Goal: Transaction & Acquisition: Book appointment/travel/reservation

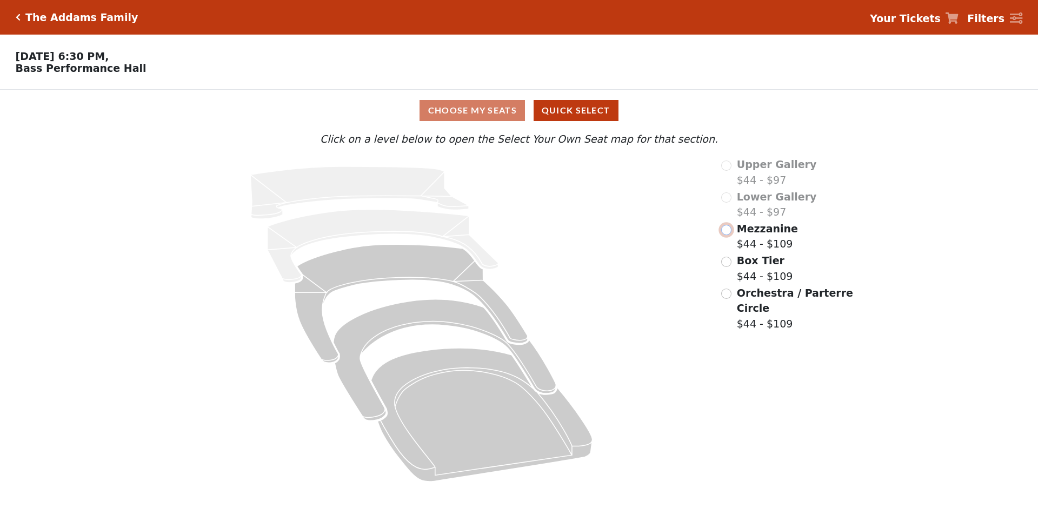
click at [726, 234] on input "radio" at bounding box center [726, 230] width 10 height 10
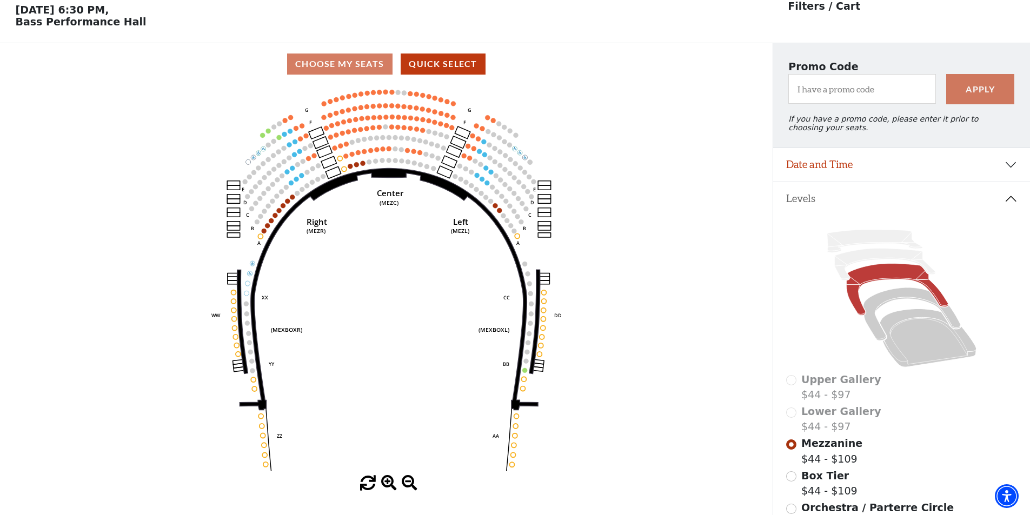
scroll to position [50, 0]
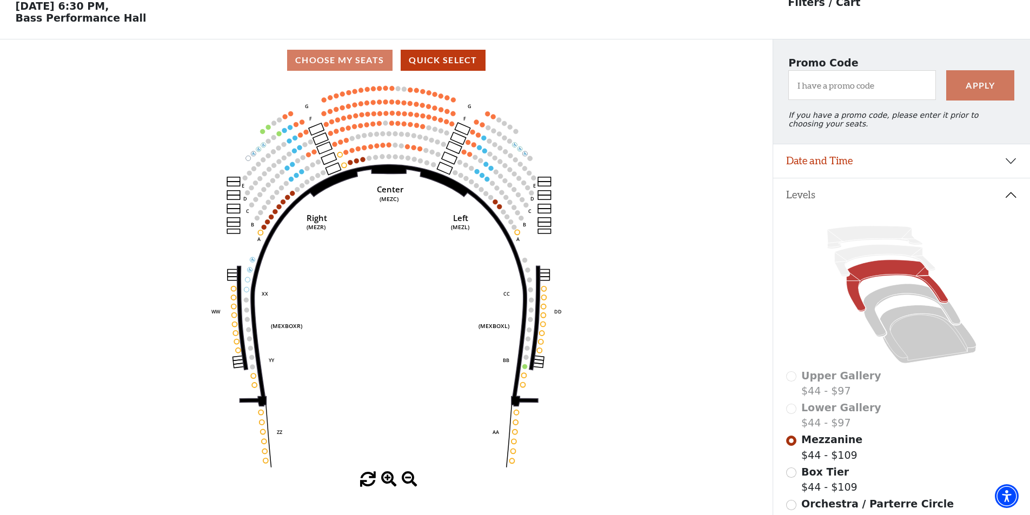
drag, startPoint x: 457, startPoint y: 96, endPoint x: 451, endPoint y: 110, distance: 14.6
click at [453, 104] on icon "Center (MEZC) Right (MEZR) Left (MEZL) (MEXBOXR) (MEXBOXL) XX WW CC DD YY BB ZZ…" at bounding box center [385, 276] width 695 height 391
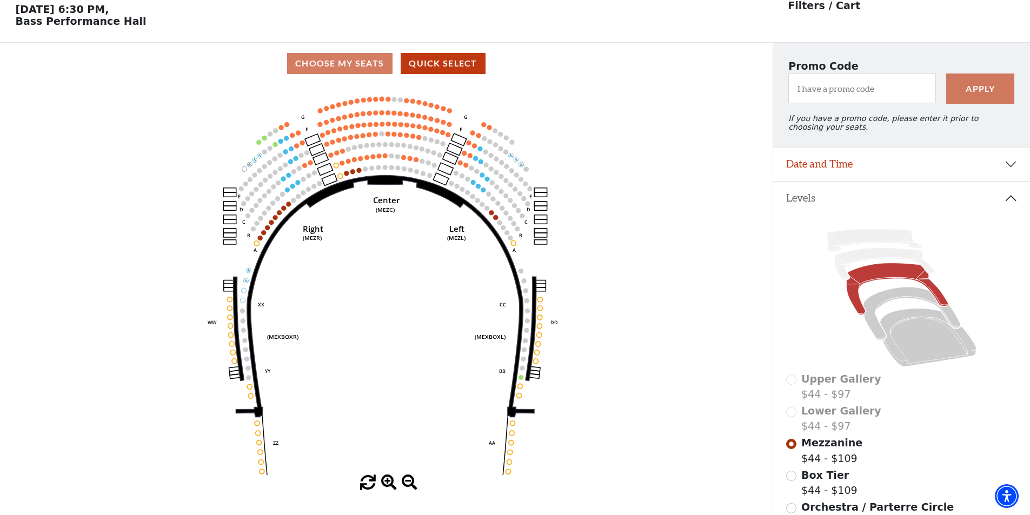
scroll to position [0, 0]
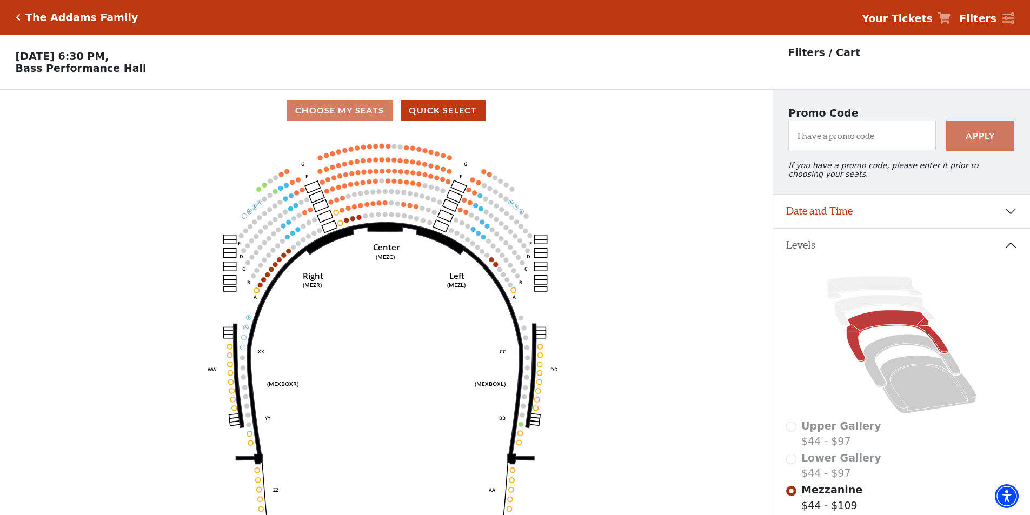
click at [450, 164] on icon "Center (MEZC) Right (MEZR) Left (MEZL) (MEXBOXR) (MEXBOXL) XX WW CC DD YY BB ZZ…" at bounding box center [385, 326] width 695 height 391
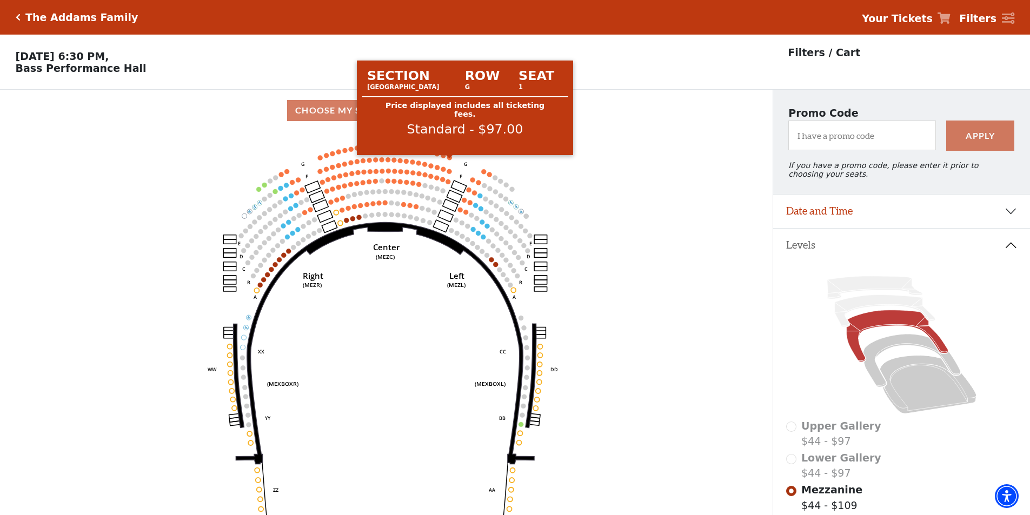
click at [450, 160] on circle at bounding box center [449, 157] width 5 height 5
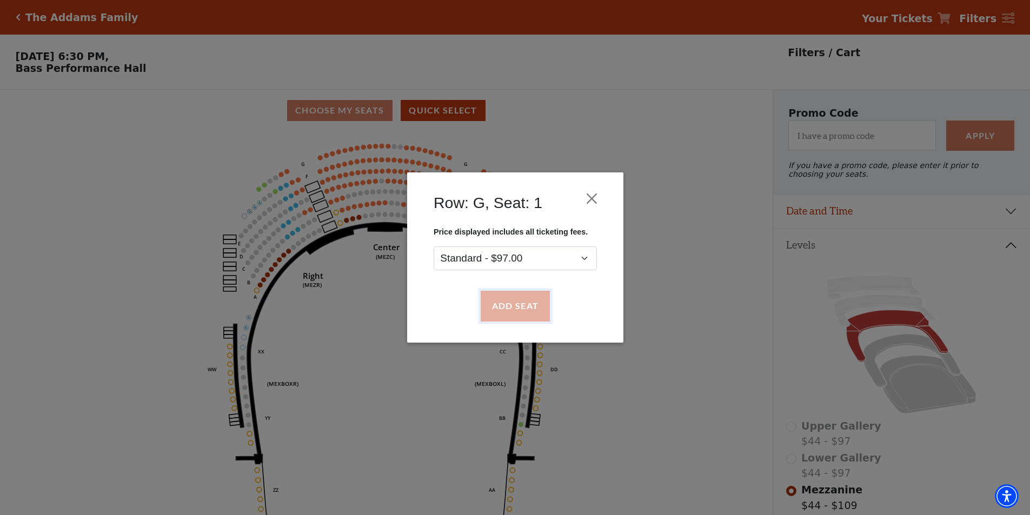
click at [514, 307] on button "Add Seat" at bounding box center [514, 306] width 69 height 30
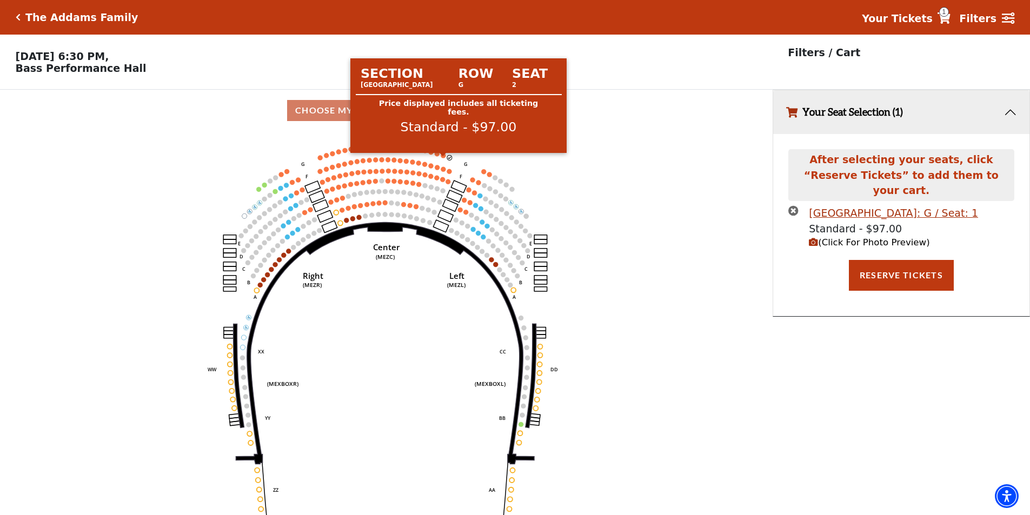
click at [445, 158] on circle at bounding box center [443, 155] width 5 height 5
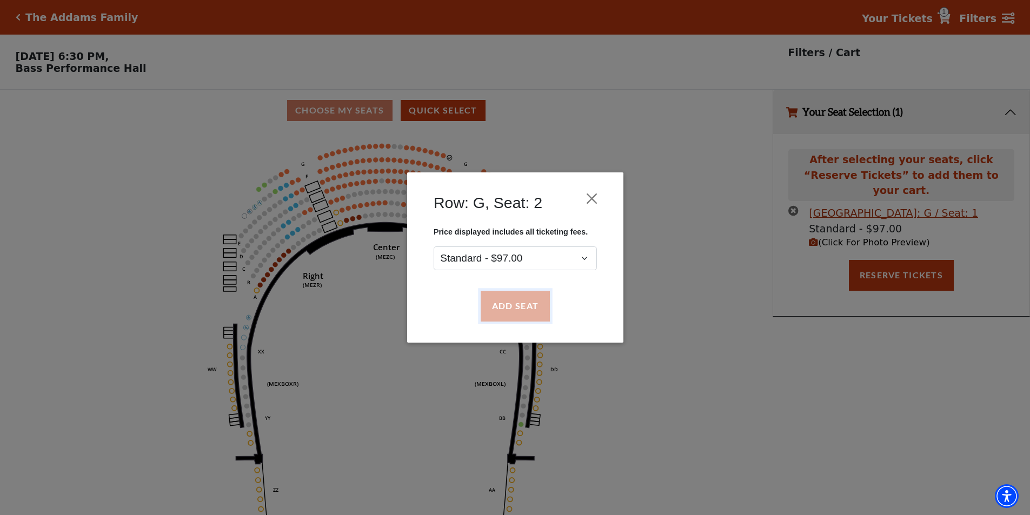
drag, startPoint x: 509, startPoint y: 320, endPoint x: 509, endPoint y: 309, distance: 10.8
click at [509, 317] on button "Add Seat" at bounding box center [514, 306] width 69 height 30
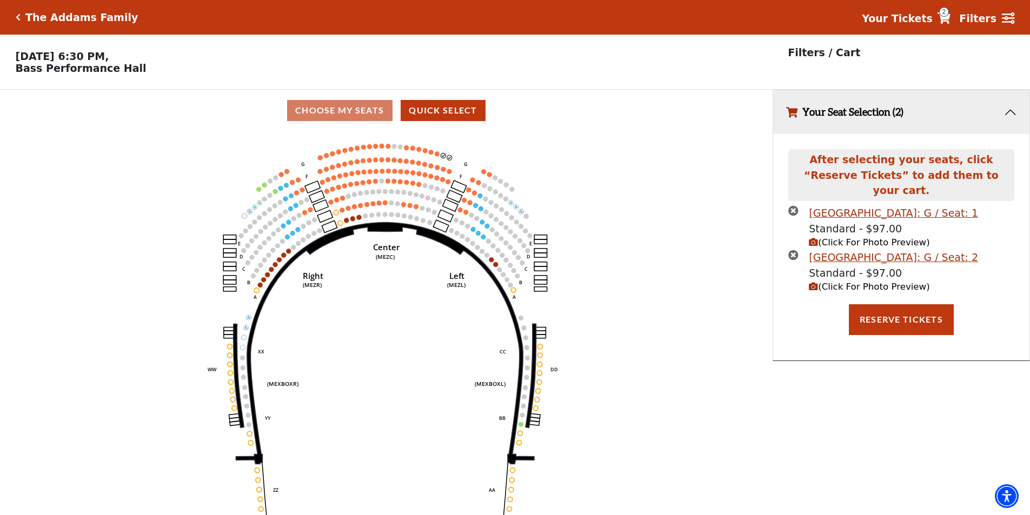
click at [439, 156] on circle at bounding box center [437, 153] width 5 height 5
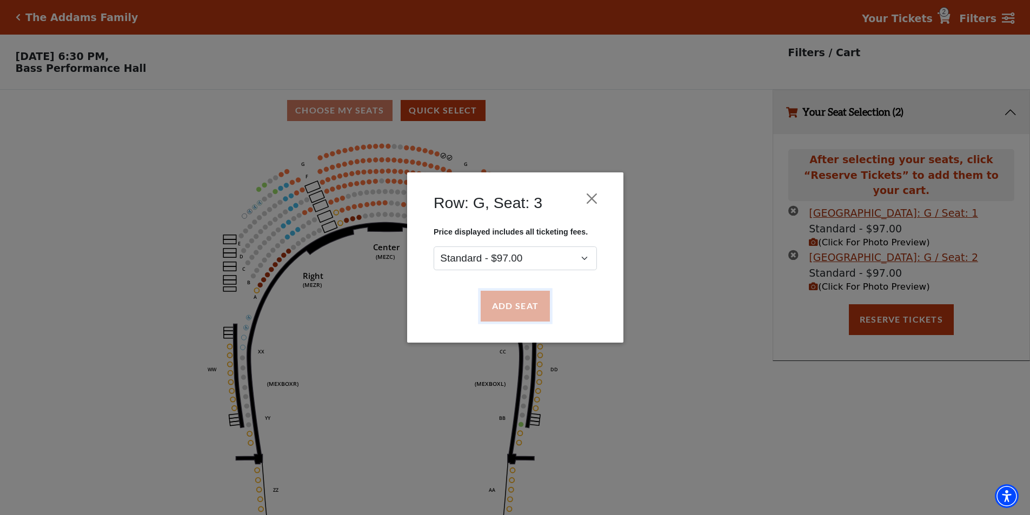
click at [533, 306] on button "Add Seat" at bounding box center [514, 306] width 69 height 30
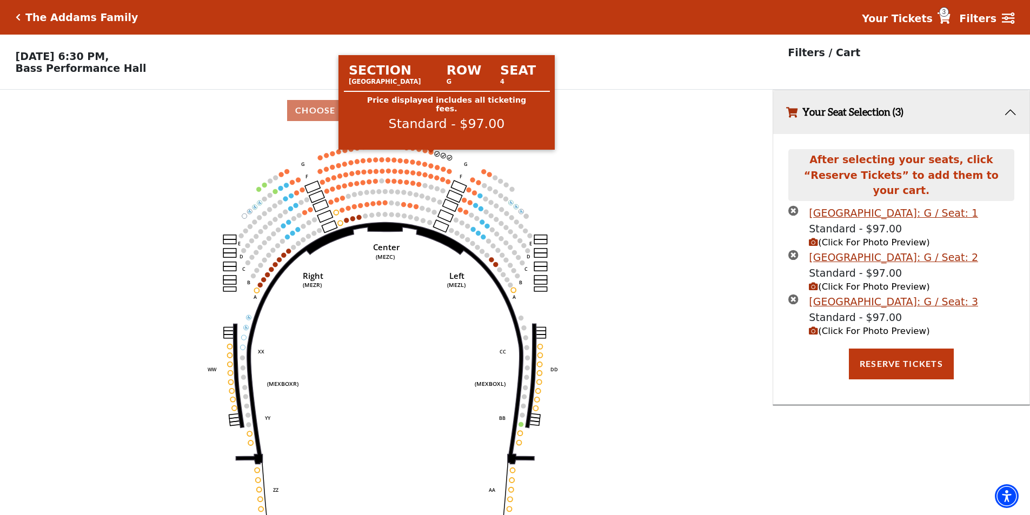
click at [433, 155] on circle at bounding box center [431, 152] width 5 height 5
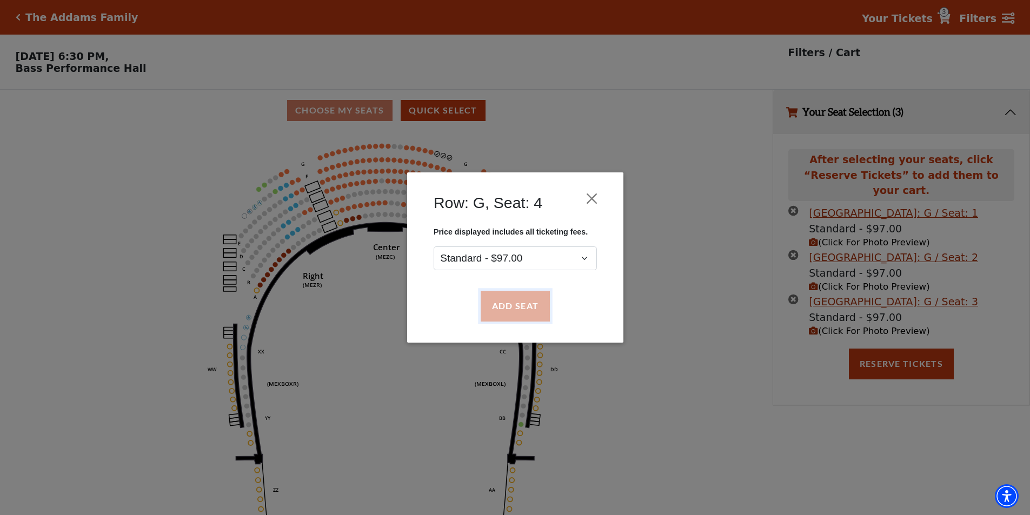
click at [522, 309] on button "Add Seat" at bounding box center [514, 306] width 69 height 30
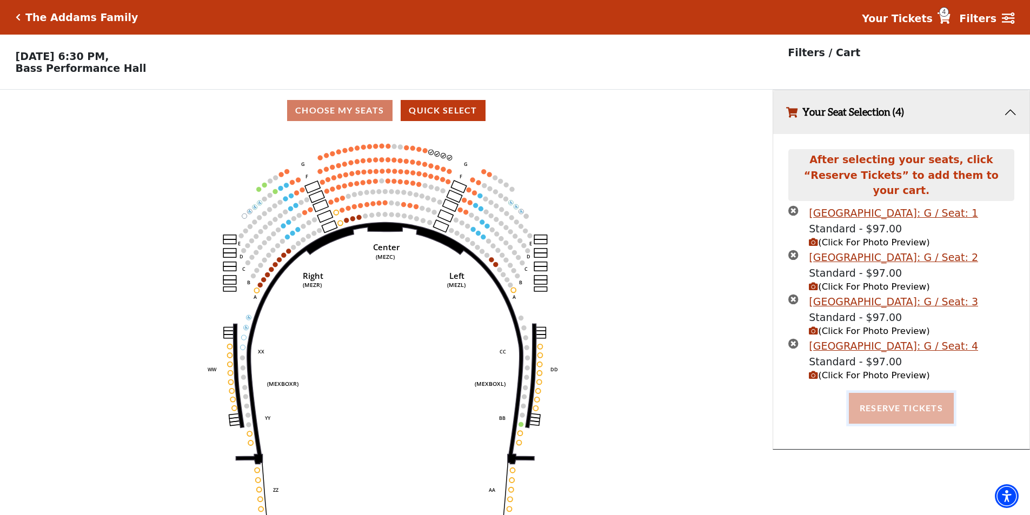
click at [907, 395] on button "Reserve Tickets" at bounding box center [901, 408] width 105 height 30
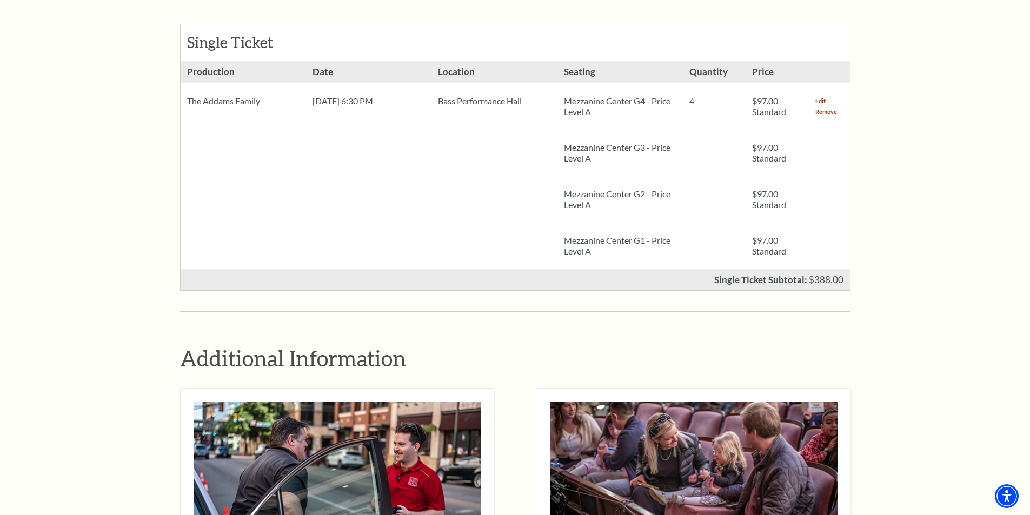
scroll to position [487, 0]
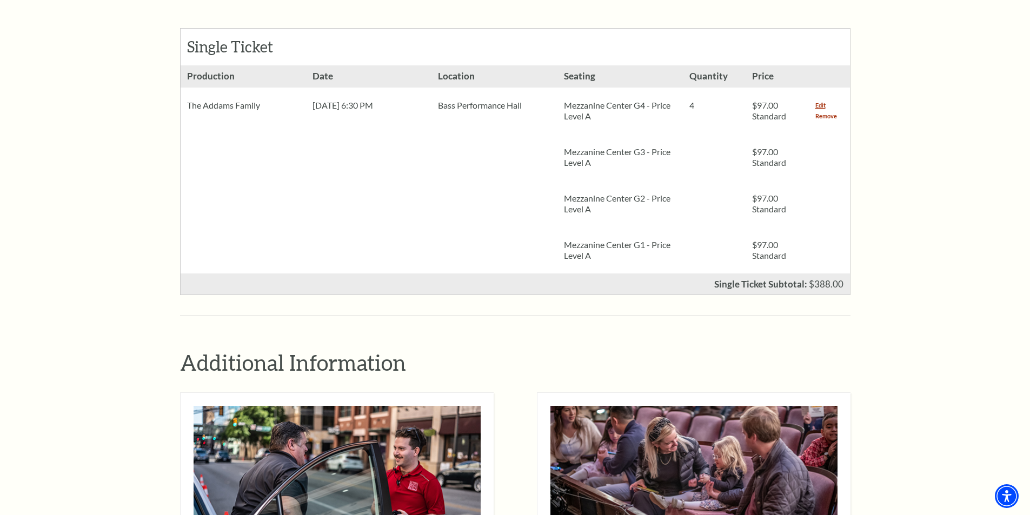
click at [824, 111] on link "Remove" at bounding box center [826, 116] width 22 height 11
